Goal: Task Accomplishment & Management: Manage account settings

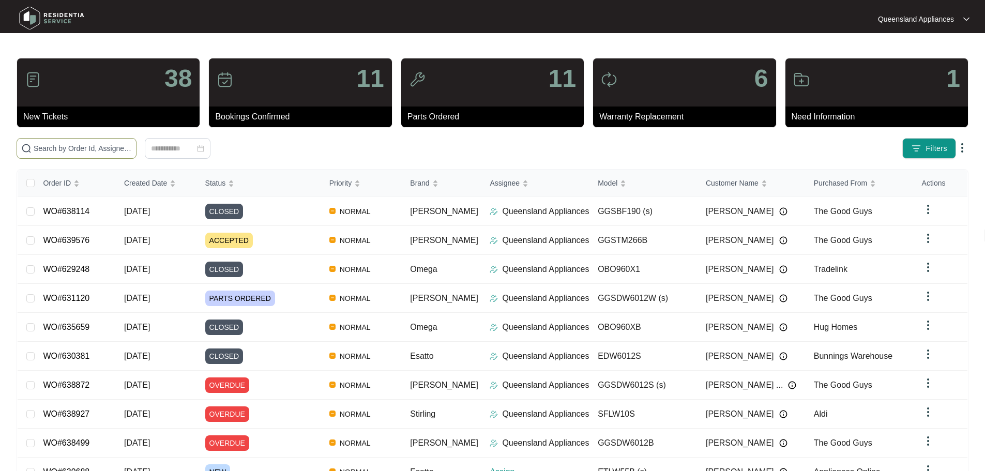
click at [136, 141] on span at bounding box center [77, 148] width 120 height 21
paste input "639688"
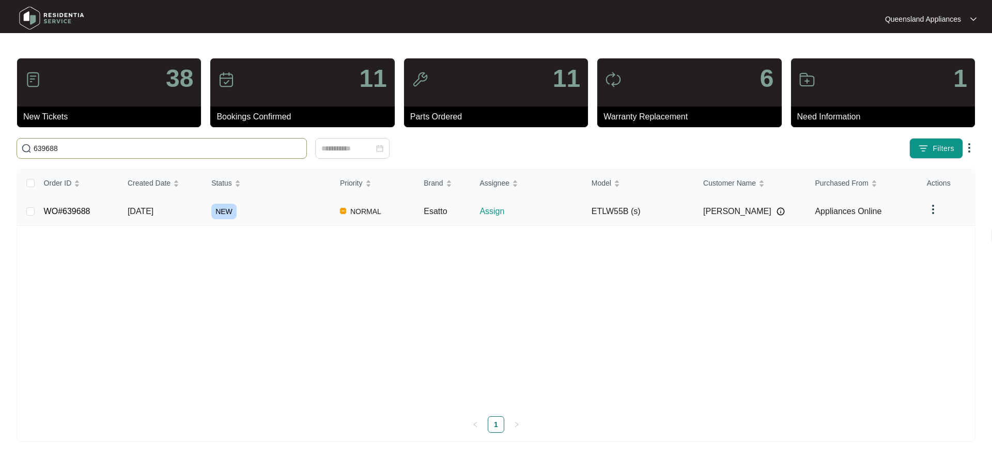
type input "639688"
click at [267, 215] on div "NEW" at bounding box center [271, 212] width 120 height 16
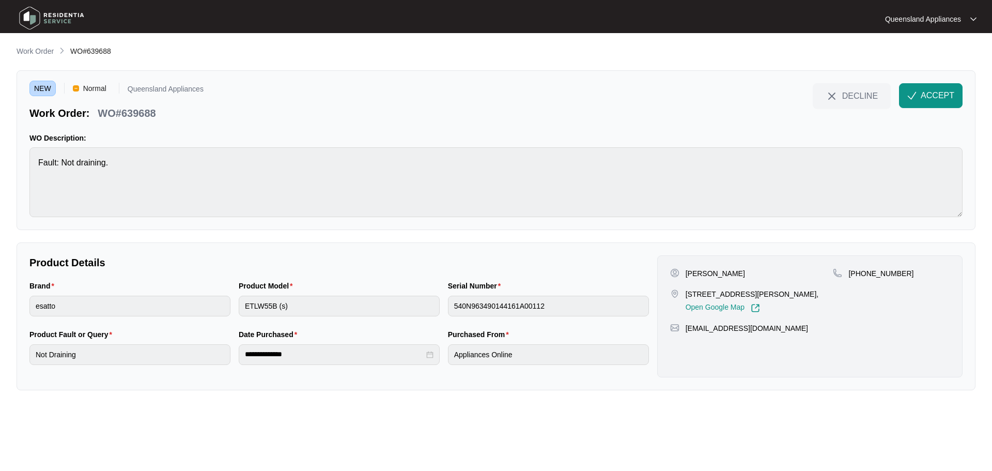
click at [149, 114] on p "WO#639688" at bounding box center [127, 113] width 58 height 14
copy p "639688"
click at [876, 270] on p "[PHONE_NUMBER]" at bounding box center [881, 273] width 65 height 10
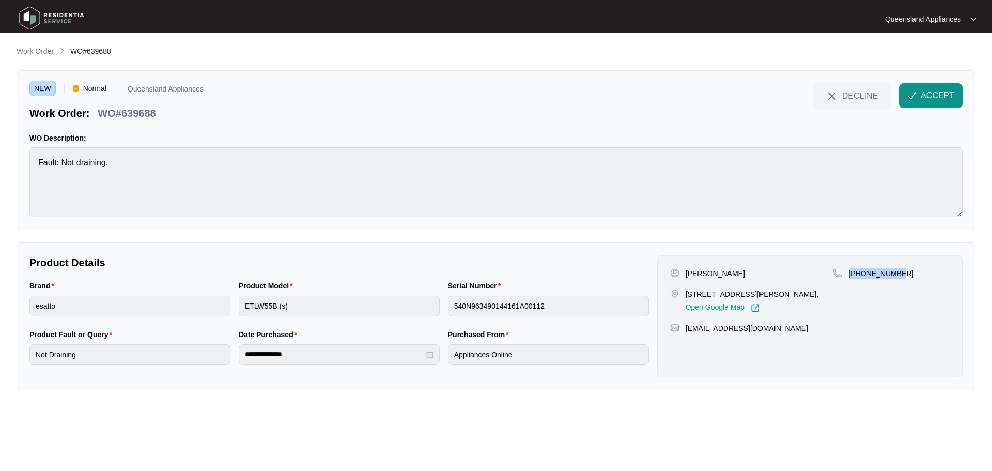
copy p "61400094695"
click at [932, 100] on span "ACCEPT" at bounding box center [938, 95] width 34 height 12
